Goal: Task Accomplishment & Management: Manage account settings

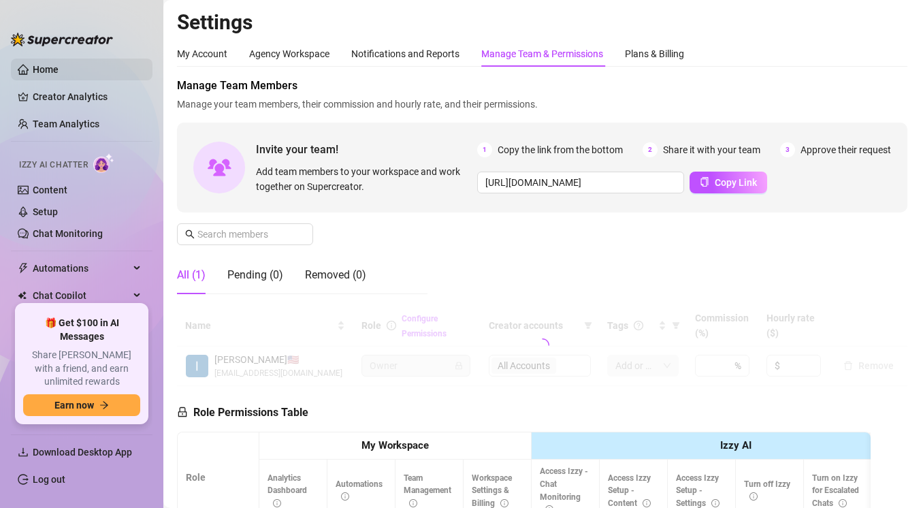
click at [52, 71] on link "Home" at bounding box center [46, 69] width 26 height 11
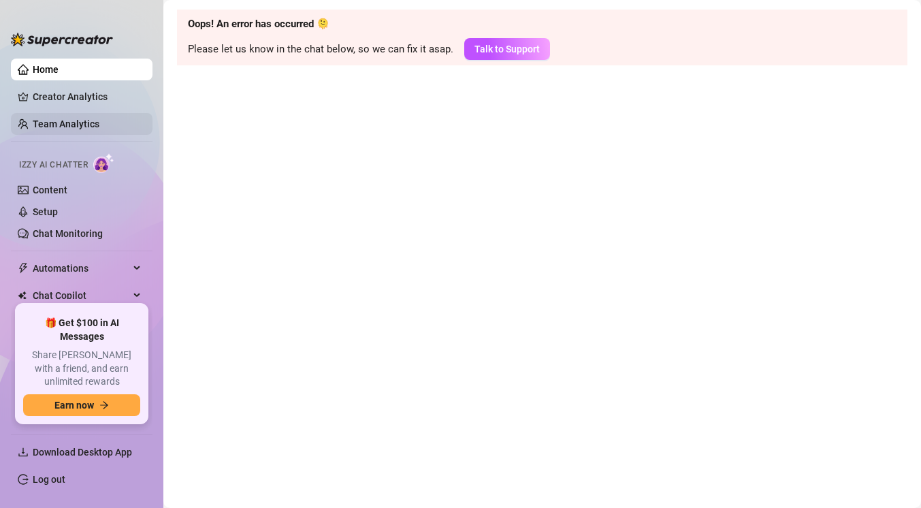
click at [81, 126] on link "Team Analytics" at bounding box center [66, 123] width 67 height 11
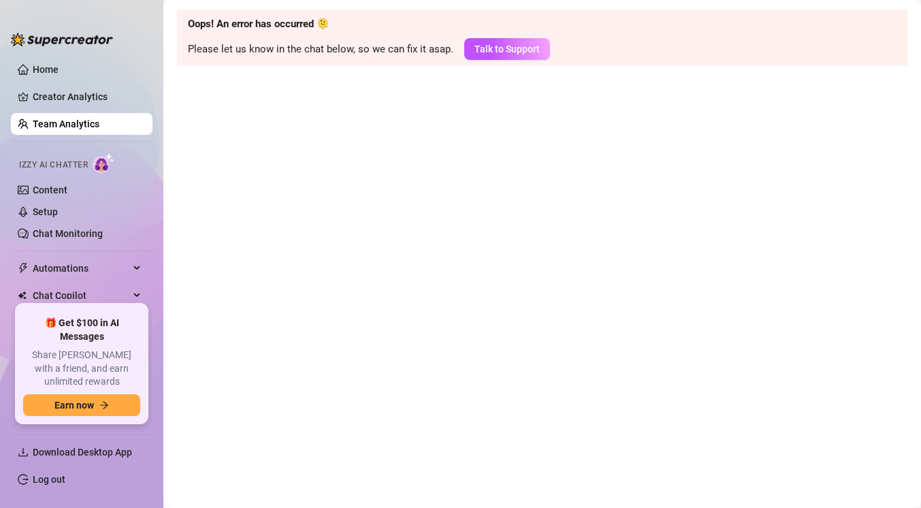
click at [81, 126] on link "Team Analytics" at bounding box center [66, 123] width 67 height 11
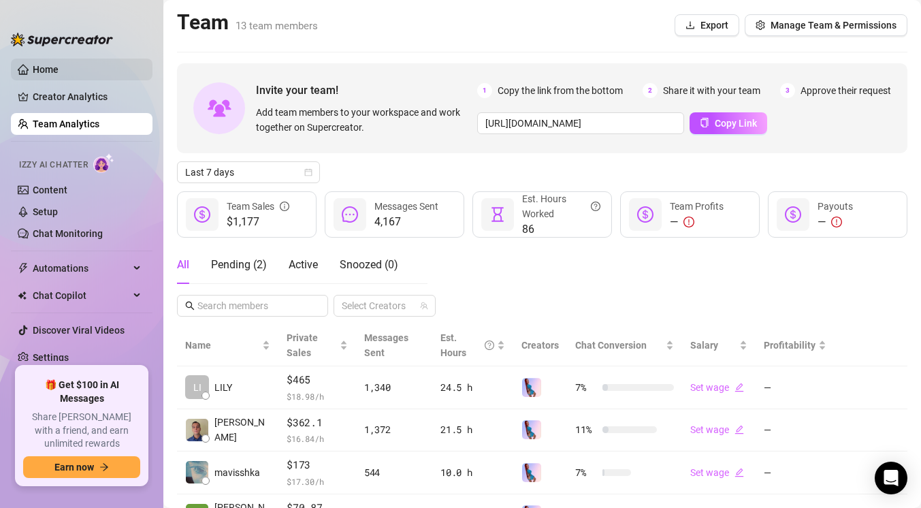
click at [59, 72] on link "Home" at bounding box center [46, 69] width 26 height 11
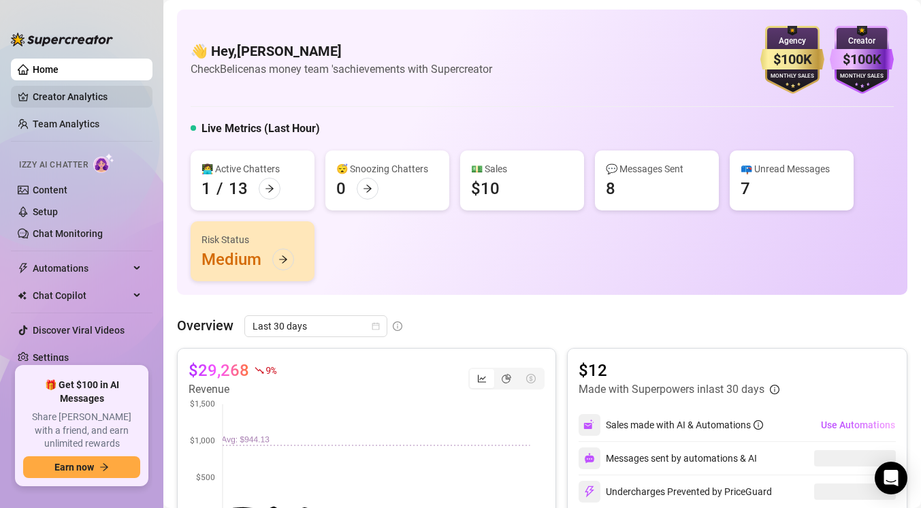
click at [81, 96] on link "Creator Analytics" at bounding box center [87, 97] width 109 height 22
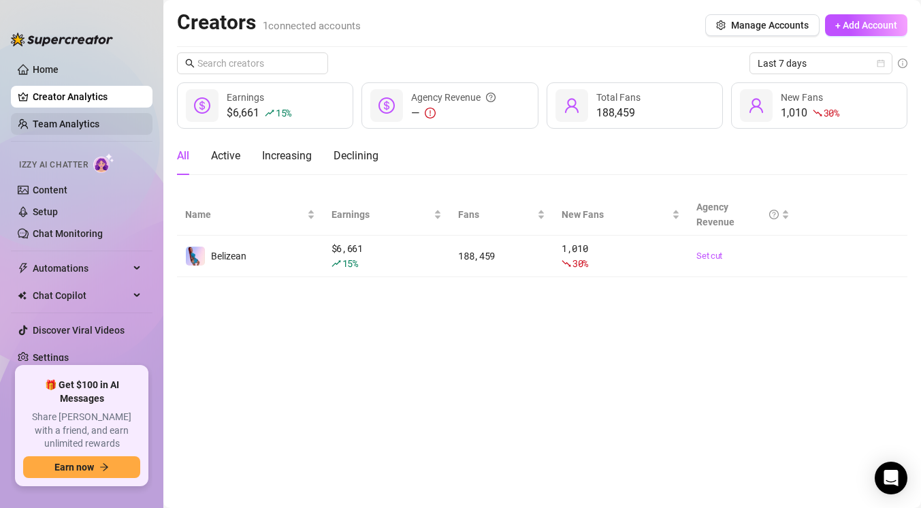
click at [52, 121] on link "Team Analytics" at bounding box center [66, 123] width 67 height 11
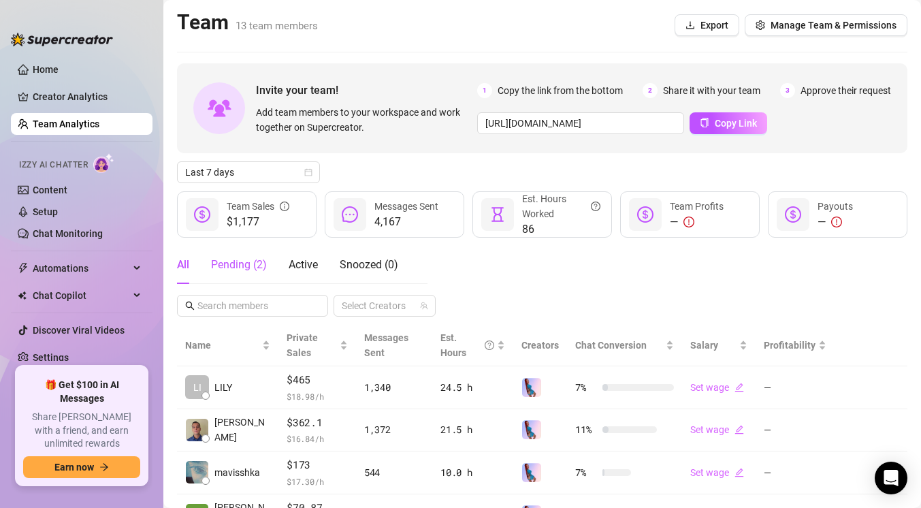
click at [242, 261] on div "Pending ( 2 )" at bounding box center [239, 265] width 56 height 16
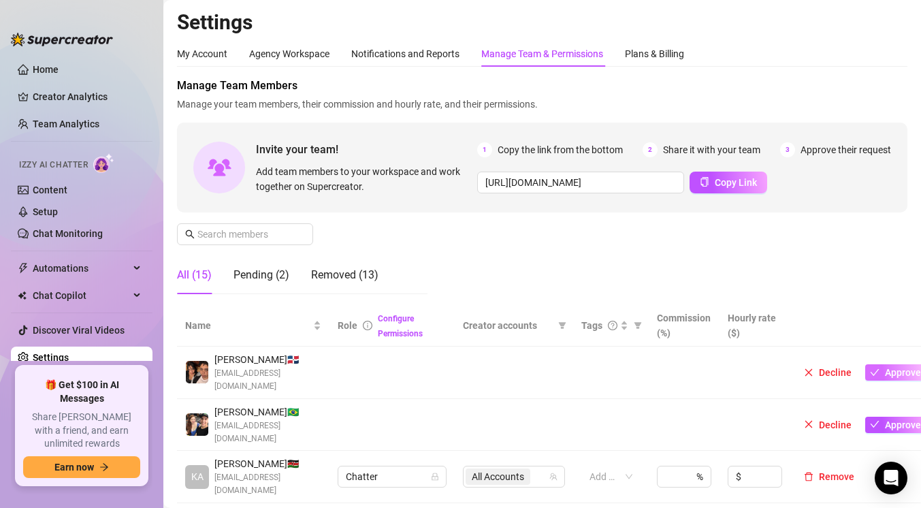
click at [896, 368] on span "Approve" at bounding box center [903, 372] width 36 height 11
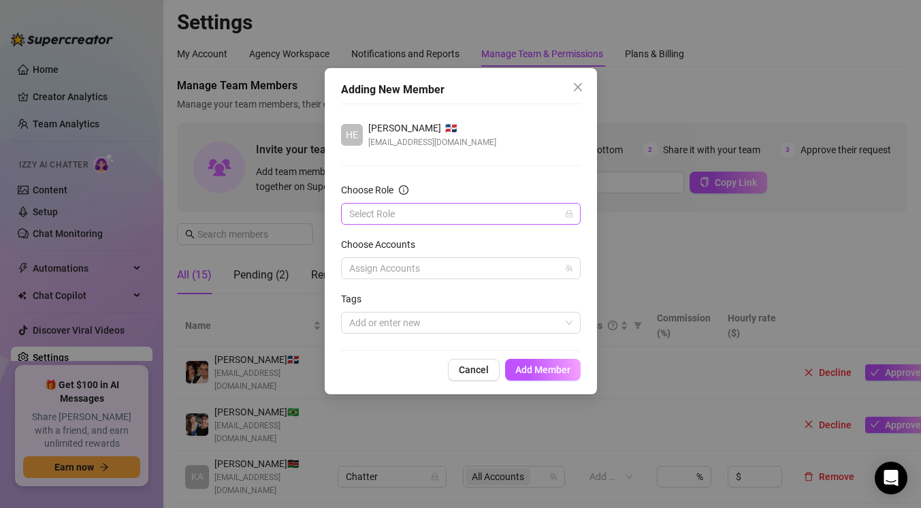
click at [470, 212] on input "Choose Role" at bounding box center [454, 214] width 211 height 20
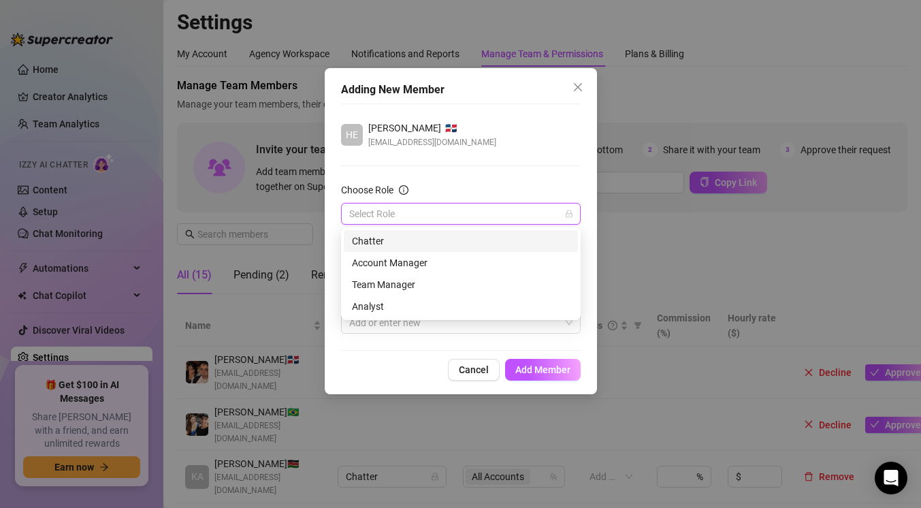
click at [463, 235] on div "Chatter" at bounding box center [461, 240] width 218 height 15
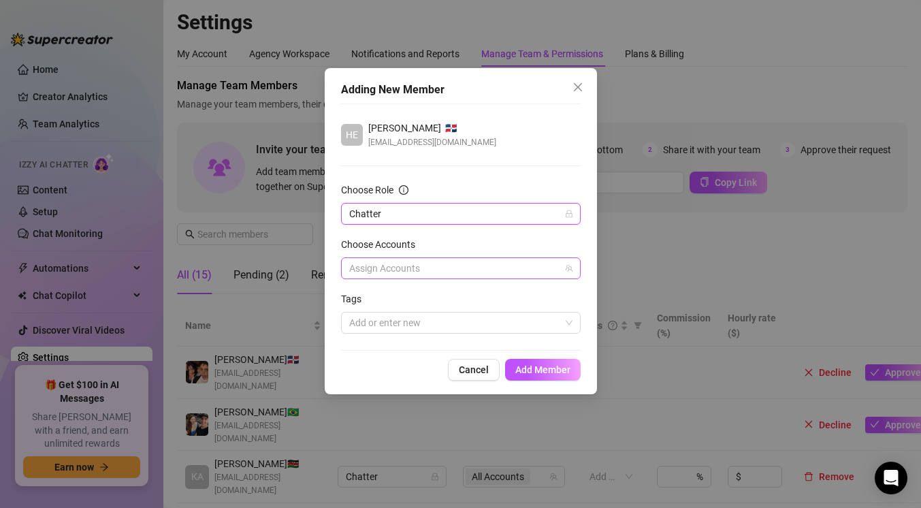
click at [438, 272] on div at bounding box center [454, 268] width 220 height 19
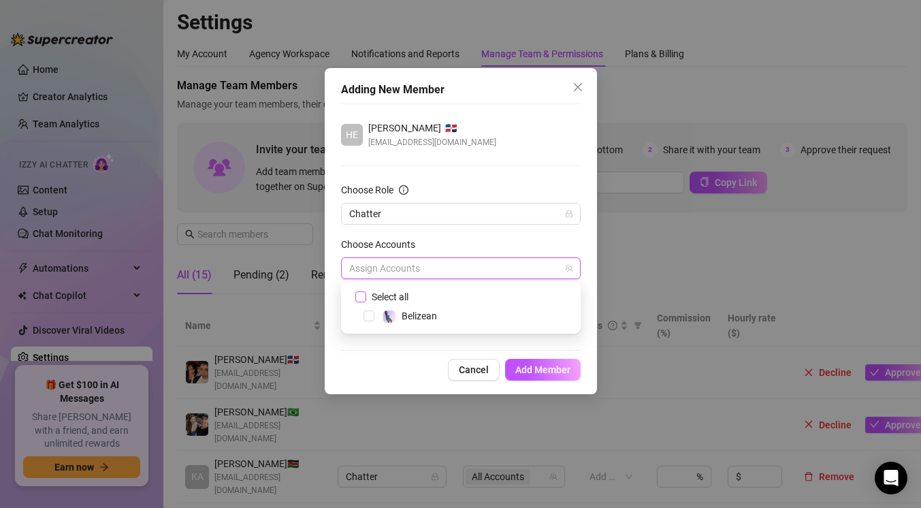
click at [391, 291] on span "Select all" at bounding box center [390, 296] width 48 height 15
click at [365, 291] on input "Select all" at bounding box center [360, 296] width 10 height 10
checkbox input "true"
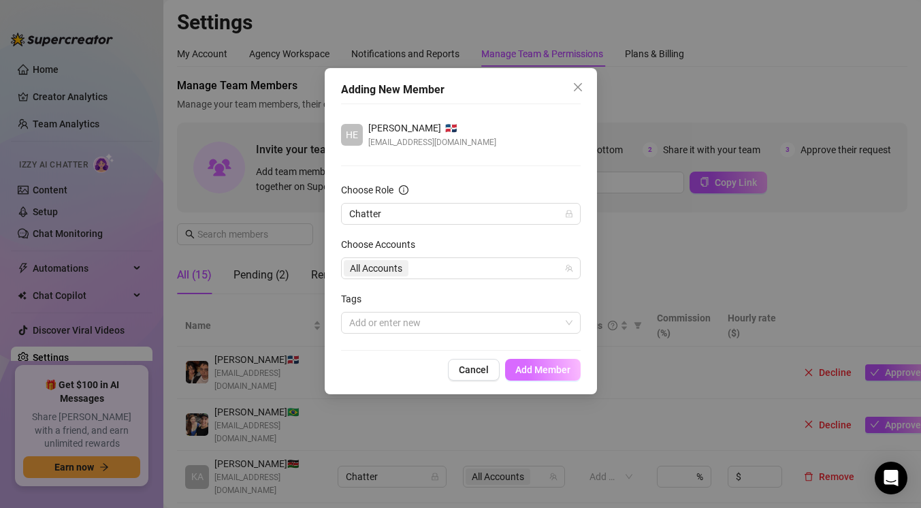
click at [526, 370] on span "Add Member" at bounding box center [542, 369] width 55 height 11
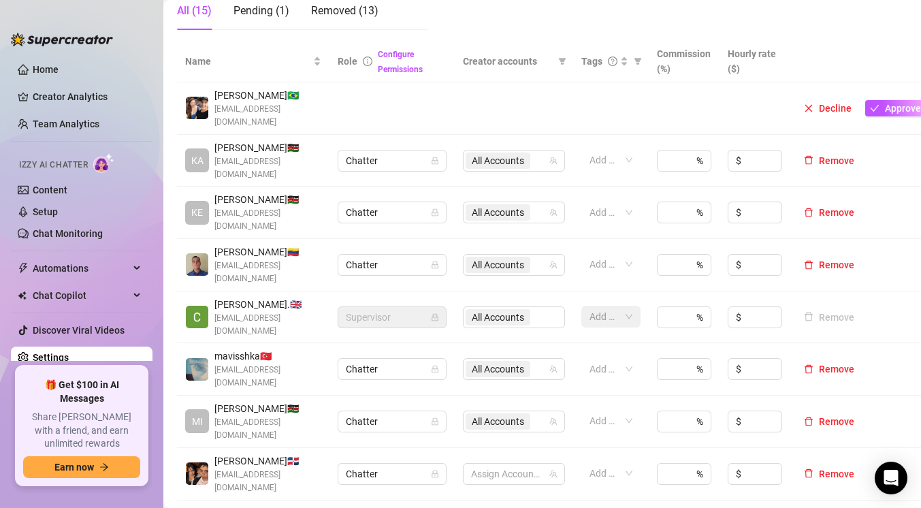
scroll to position [260, 0]
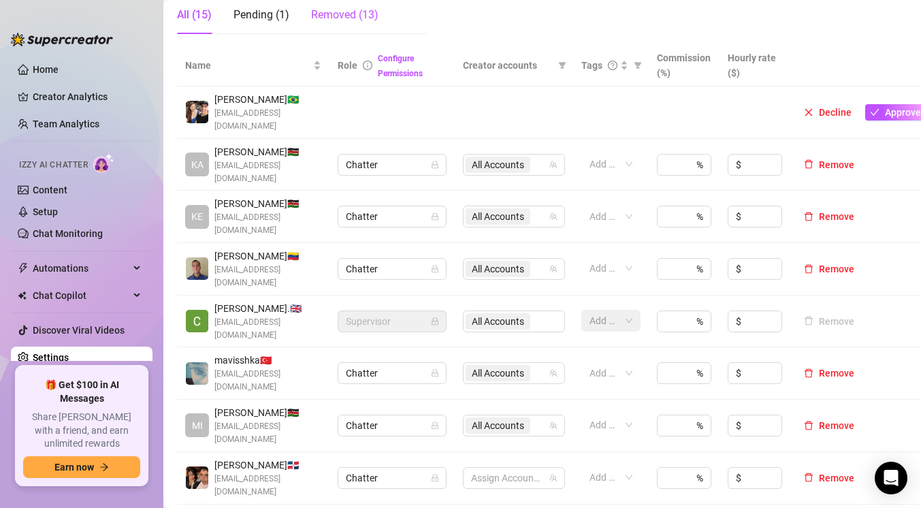
click at [362, 15] on div "Removed (13)" at bounding box center [344, 15] width 67 height 16
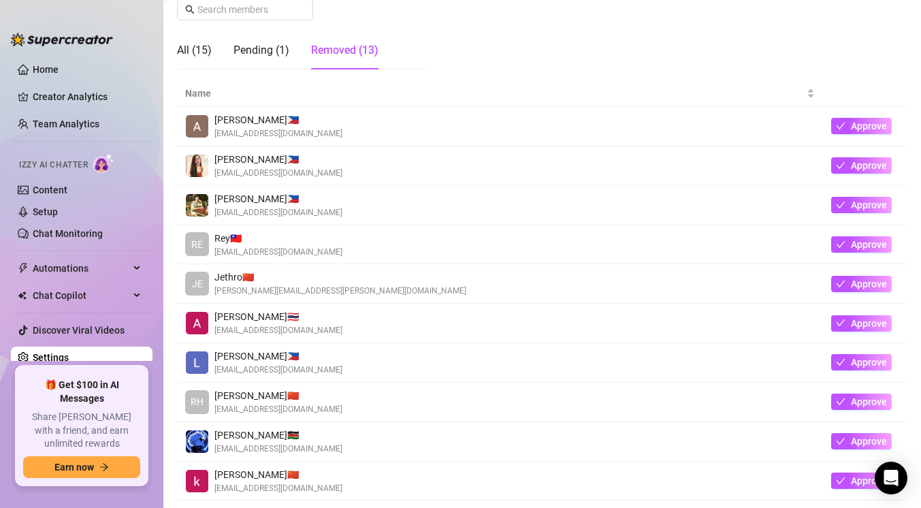
scroll to position [221, 0]
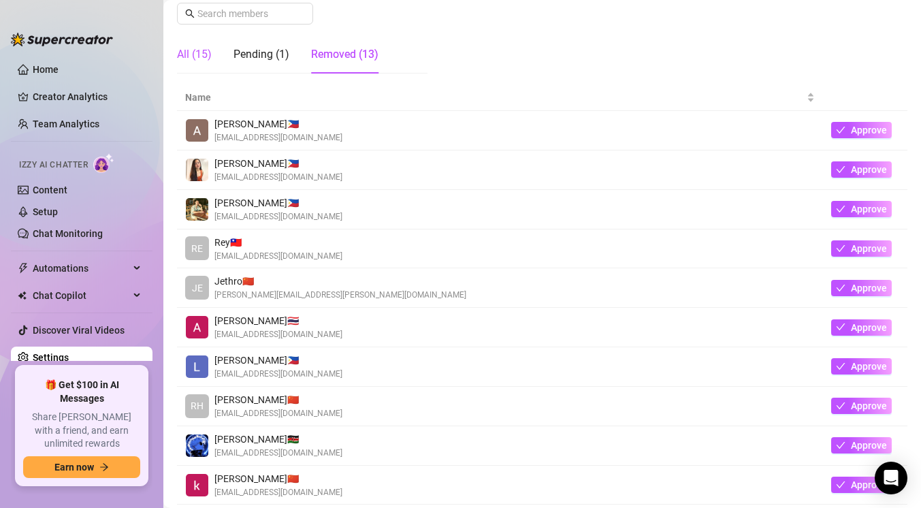
click at [200, 57] on div "All (15)" at bounding box center [194, 54] width 35 height 16
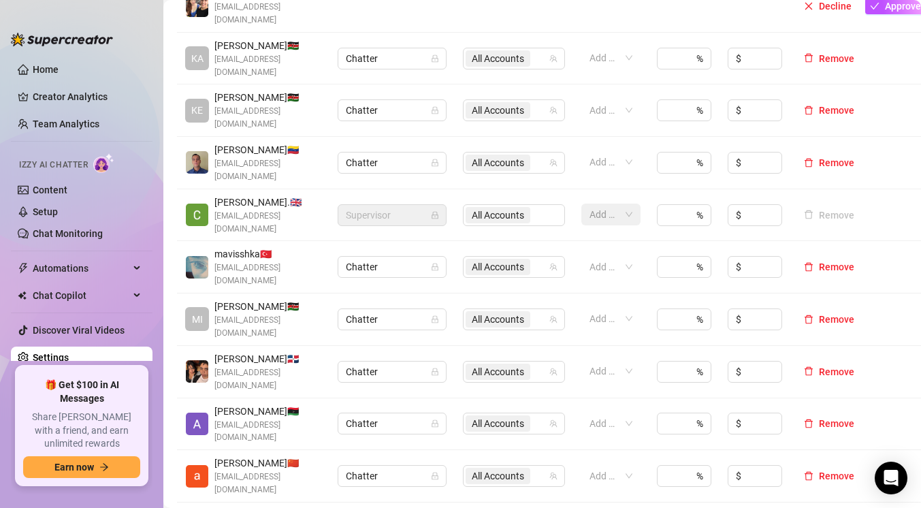
scroll to position [253, 0]
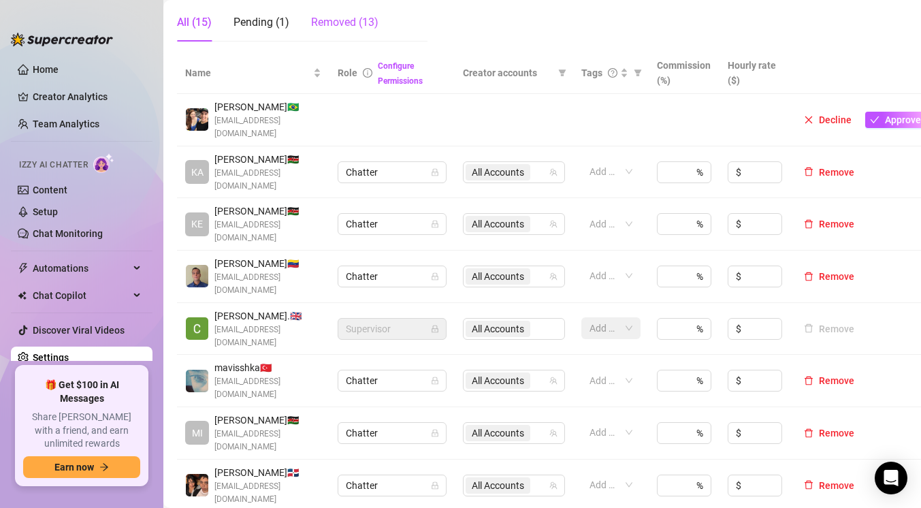
click at [345, 20] on div "Removed (13)" at bounding box center [344, 22] width 67 height 16
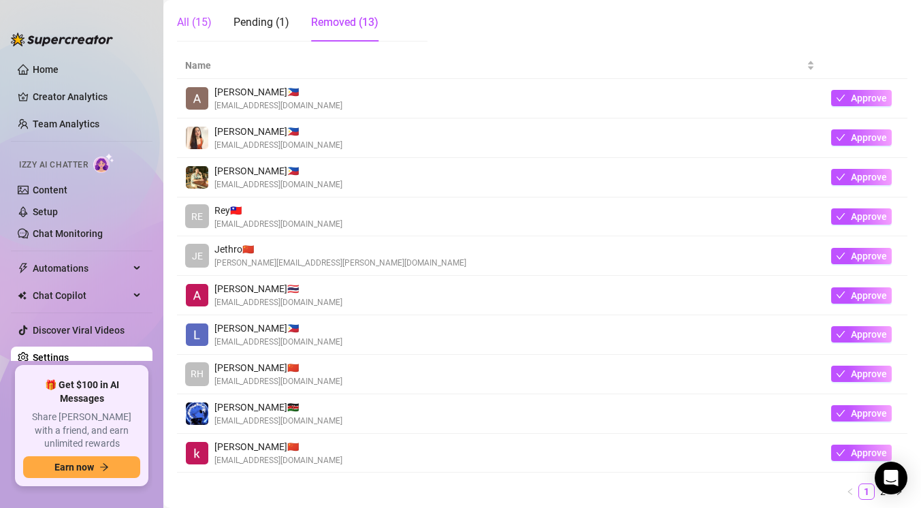
click at [202, 25] on div "All (15)" at bounding box center [194, 22] width 35 height 16
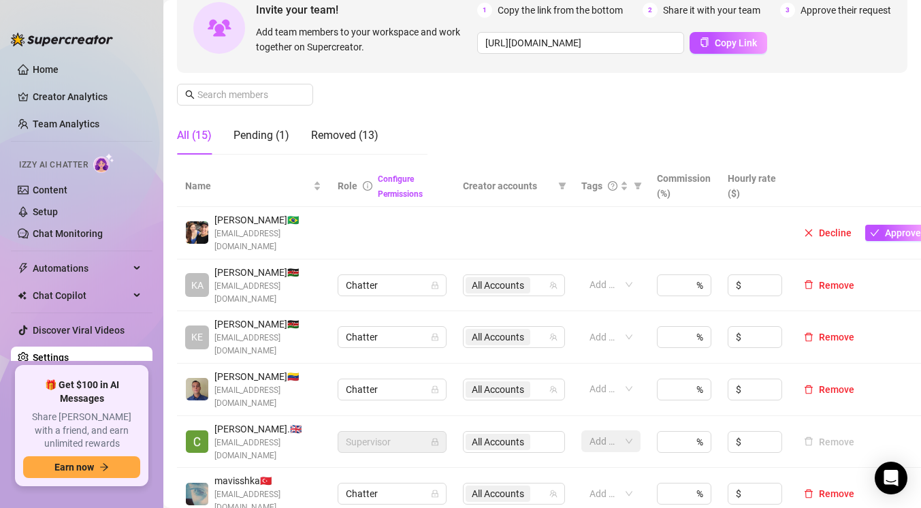
scroll to position [148, 0]
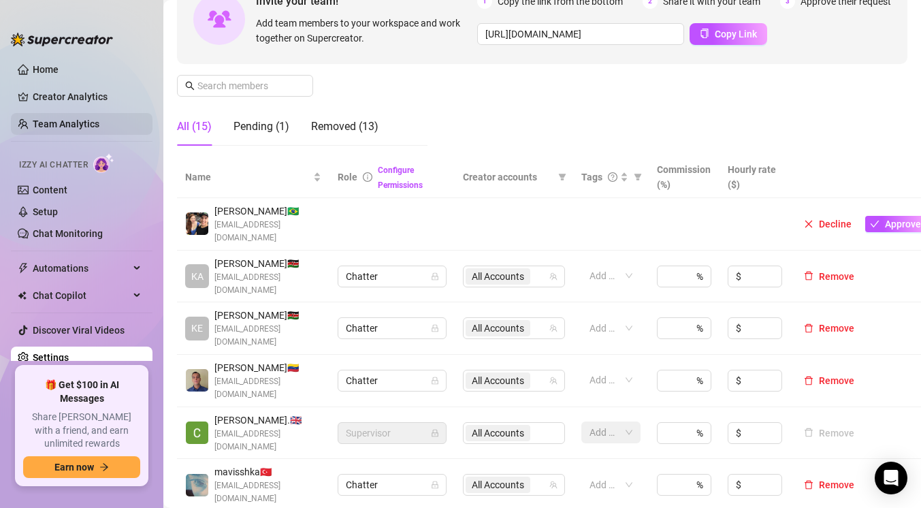
click at [90, 127] on link "Team Analytics" at bounding box center [66, 123] width 67 height 11
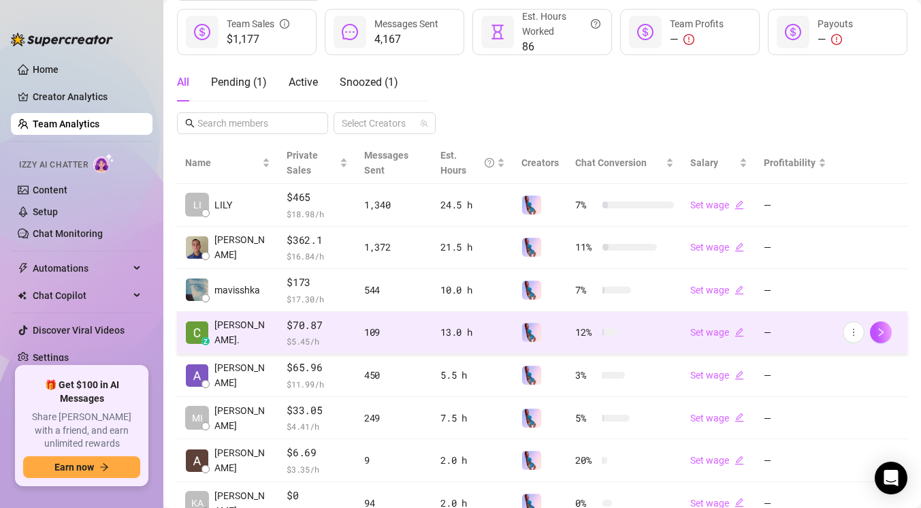
scroll to position [184, 0]
